Goal: Task Accomplishment & Management: Manage account settings

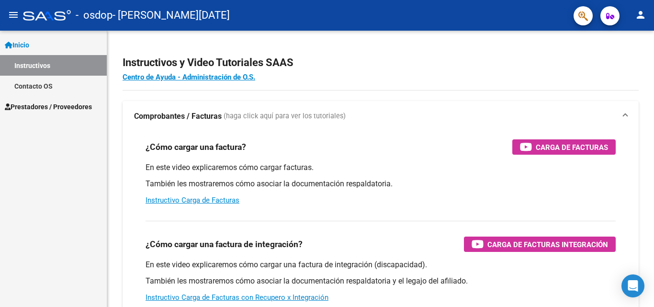
click at [49, 109] on span "Prestadores / Proveedores" at bounding box center [48, 106] width 87 height 11
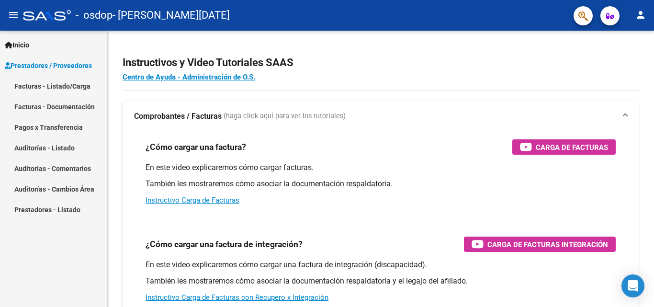
click at [51, 89] on link "Facturas - Listado/Carga" at bounding box center [53, 86] width 107 height 21
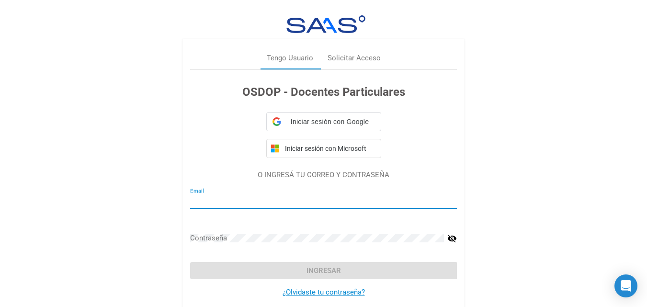
type input "[EMAIL_ADDRESS][DOMAIN_NAME]"
